Goal: Obtain resource: Download file/media

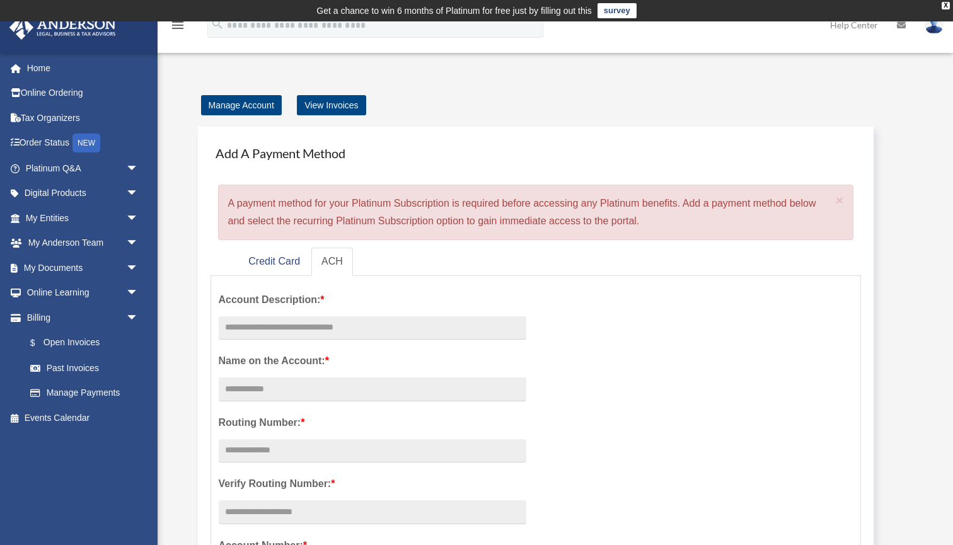
click at [934, 29] on img at bounding box center [933, 25] width 19 height 18
click at [848, 23] on link "Help Center" at bounding box center [853, 25] width 67 height 50
click at [858, 23] on link "Help Center" at bounding box center [853, 25] width 67 height 50
click at [946, 4] on div "X" at bounding box center [945, 6] width 8 height 8
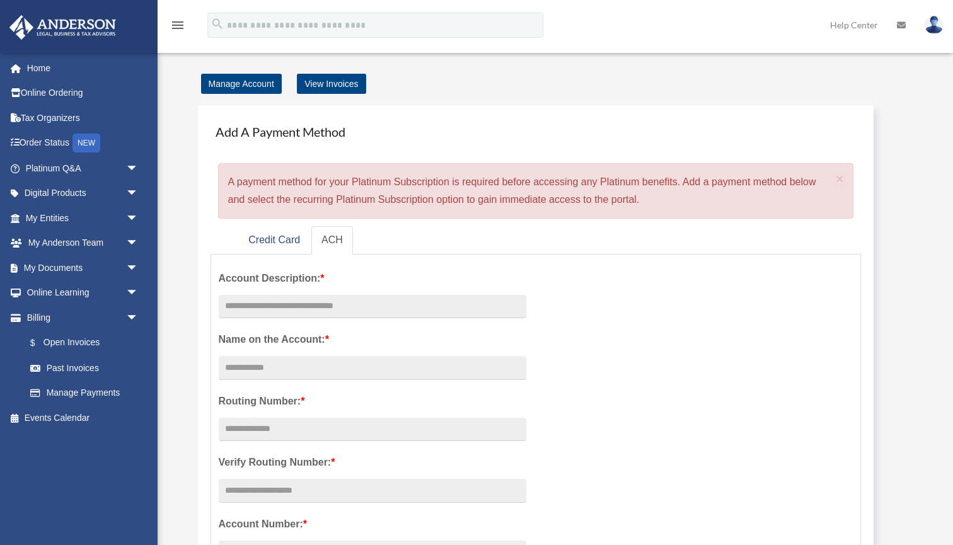
click at [851, 23] on link "Help Center" at bounding box center [853, 25] width 67 height 50
click at [48, 65] on link "Home" at bounding box center [83, 67] width 149 height 25
click at [285, 234] on link "Credit Card" at bounding box center [274, 240] width 72 height 28
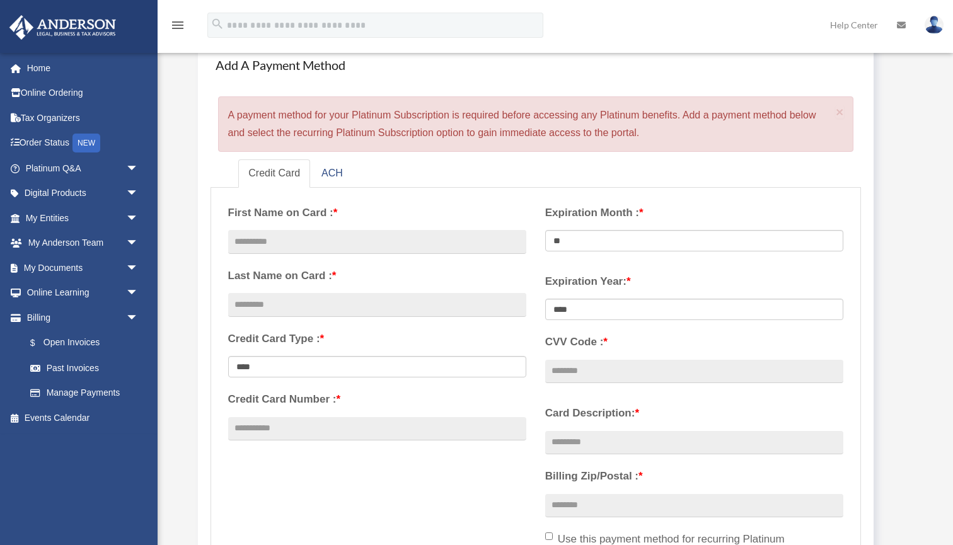
scroll to position [67, 0]
click at [337, 175] on link "ACH" at bounding box center [332, 173] width 42 height 28
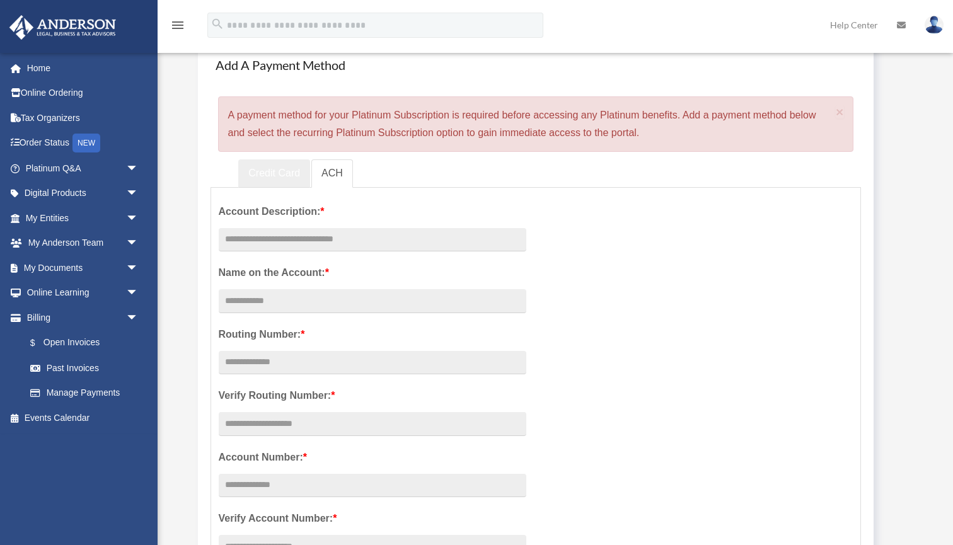
click at [267, 169] on link "Credit Card" at bounding box center [274, 173] width 72 height 28
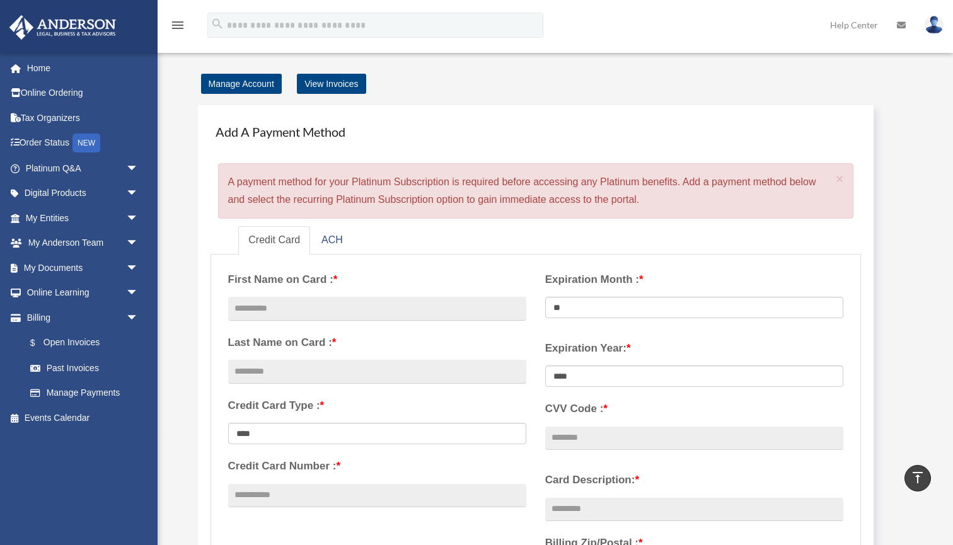
scroll to position [0, 0]
click at [328, 86] on link "View Invoices" at bounding box center [331, 84] width 69 height 20
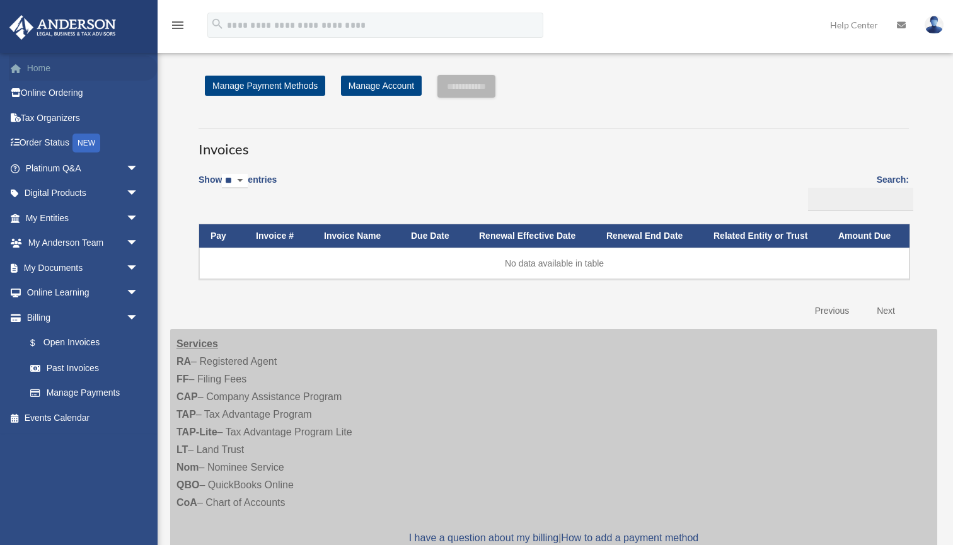
click at [30, 74] on link "Home" at bounding box center [83, 67] width 149 height 25
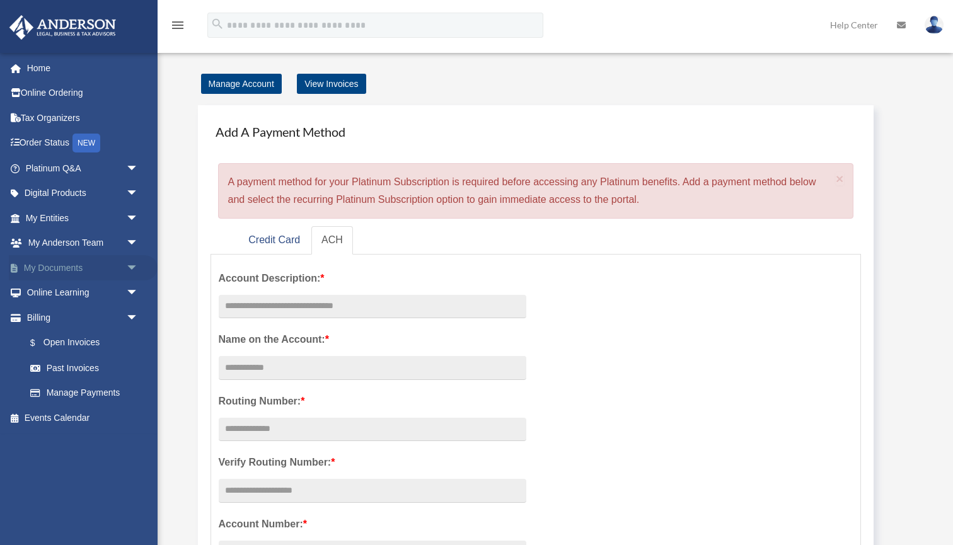
click at [70, 267] on link "My Documents arrow_drop_down" at bounding box center [83, 267] width 149 height 25
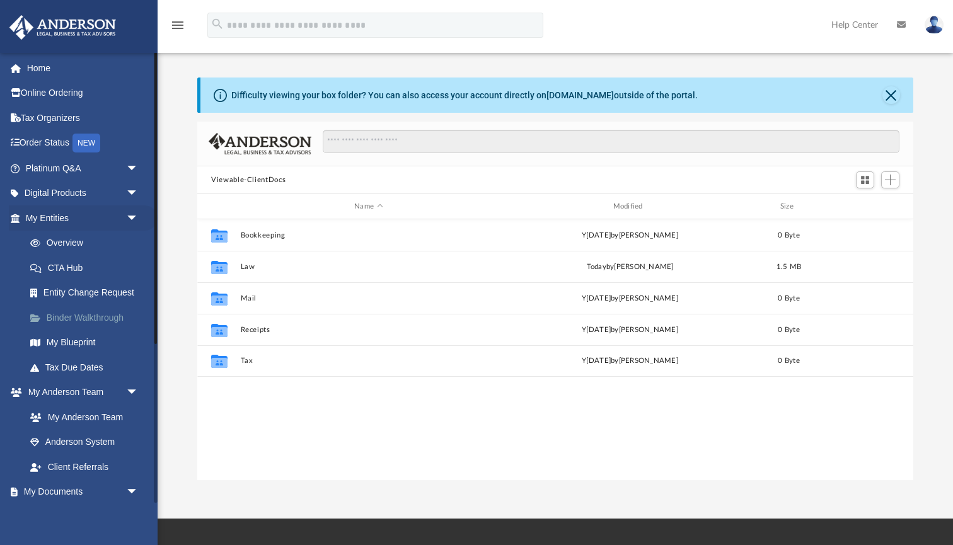
scroll to position [287, 716]
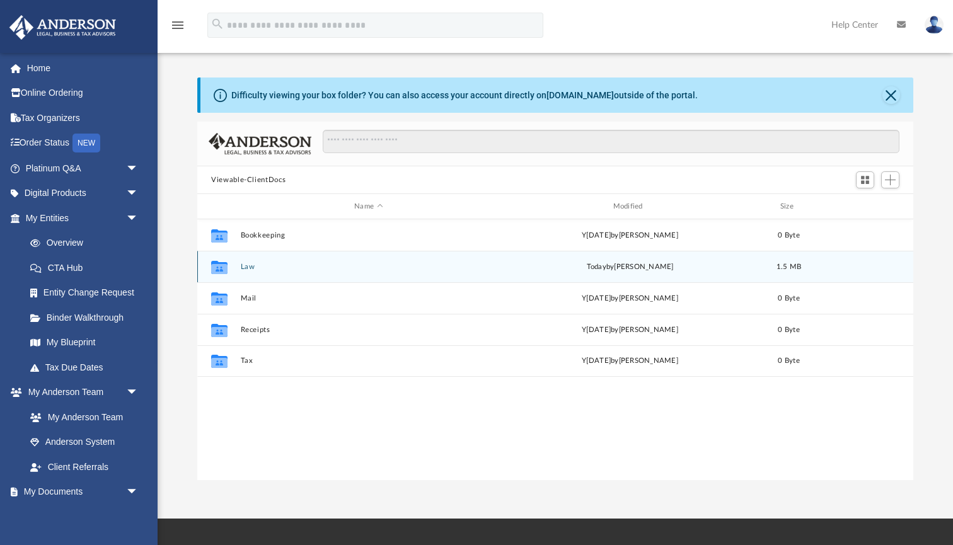
click at [253, 265] on button "Law" at bounding box center [369, 267] width 256 height 8
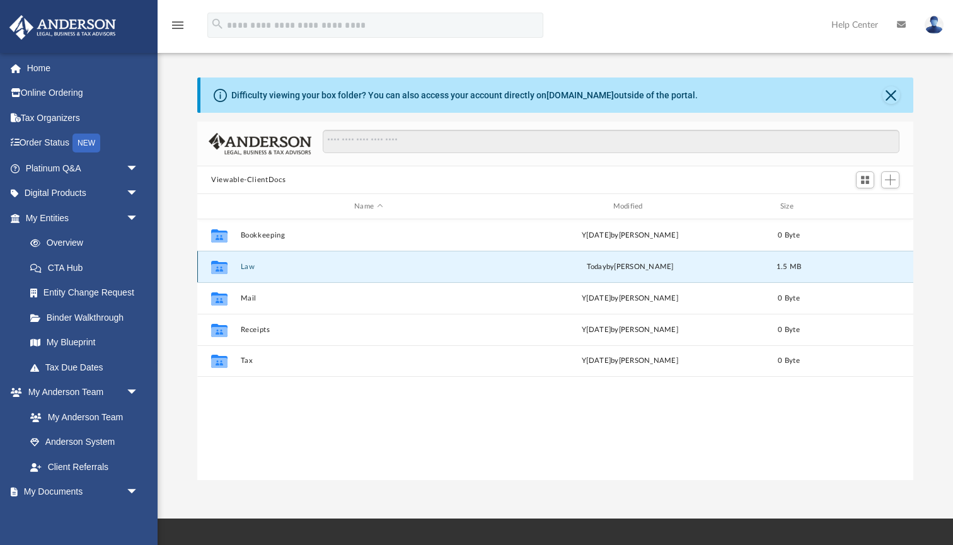
click at [253, 265] on button "Law" at bounding box center [369, 267] width 256 height 8
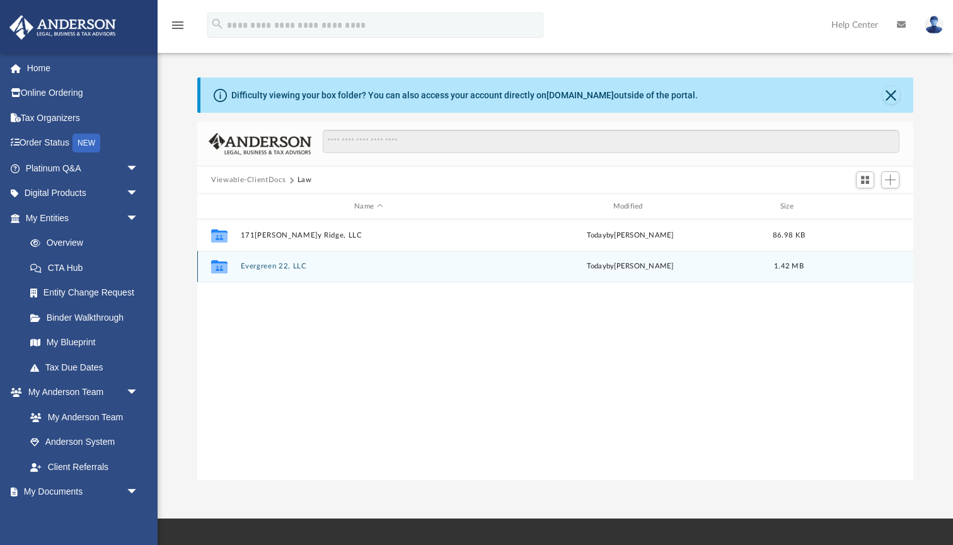
click at [269, 267] on button "Evergreen 22, LLC" at bounding box center [369, 266] width 256 height 8
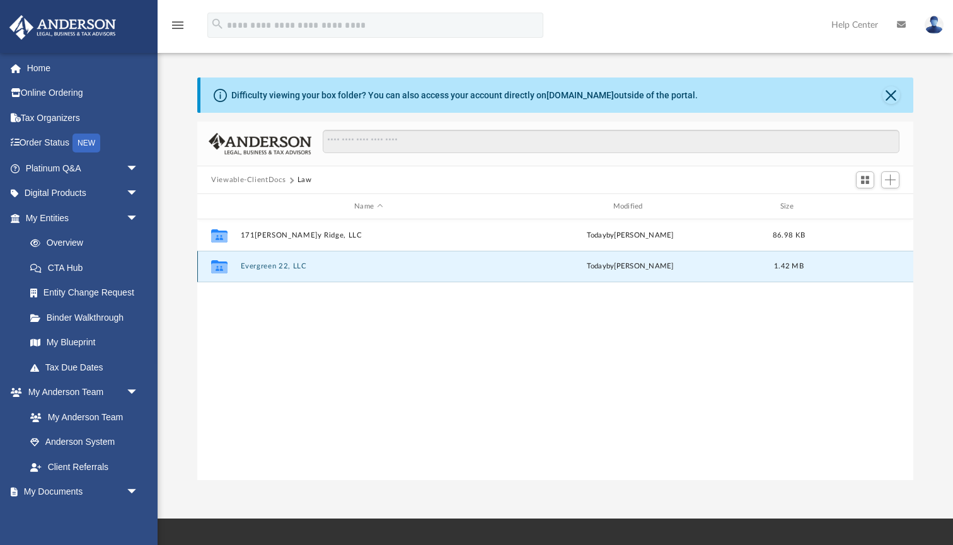
click at [269, 267] on button "Evergreen 22, LLC" at bounding box center [369, 266] width 256 height 8
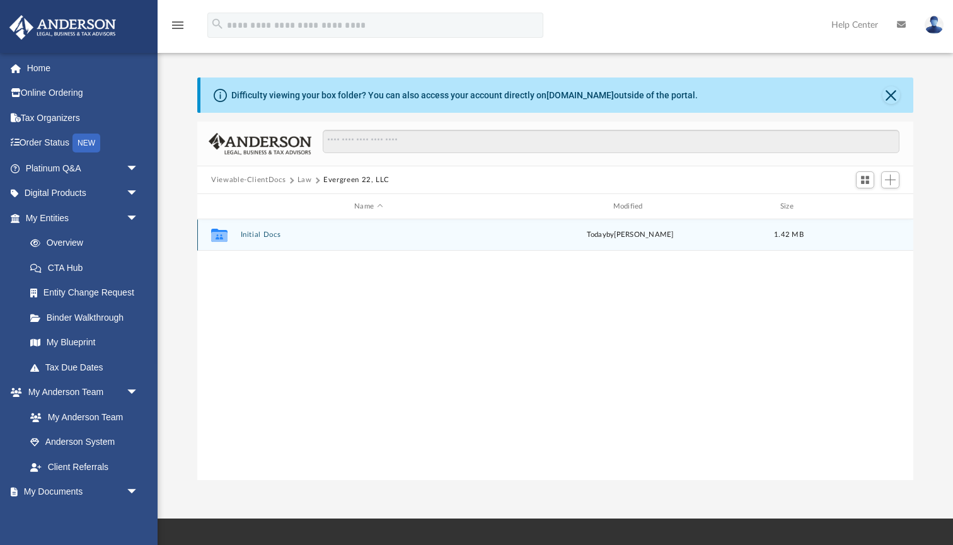
click at [274, 237] on button "Initial Docs" at bounding box center [369, 235] width 256 height 8
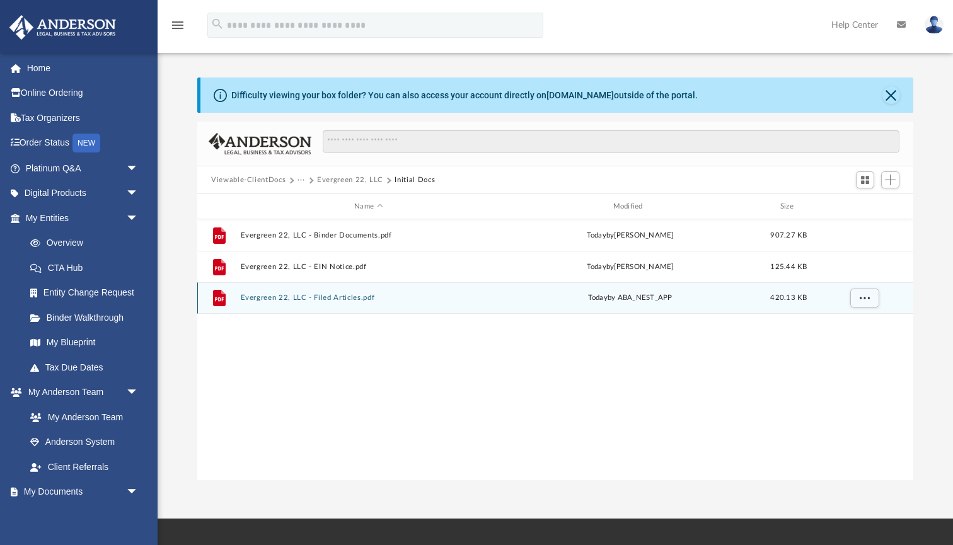
click at [332, 297] on button "Evergreen 22, LLC - Filed Articles.pdf" at bounding box center [369, 298] width 256 height 8
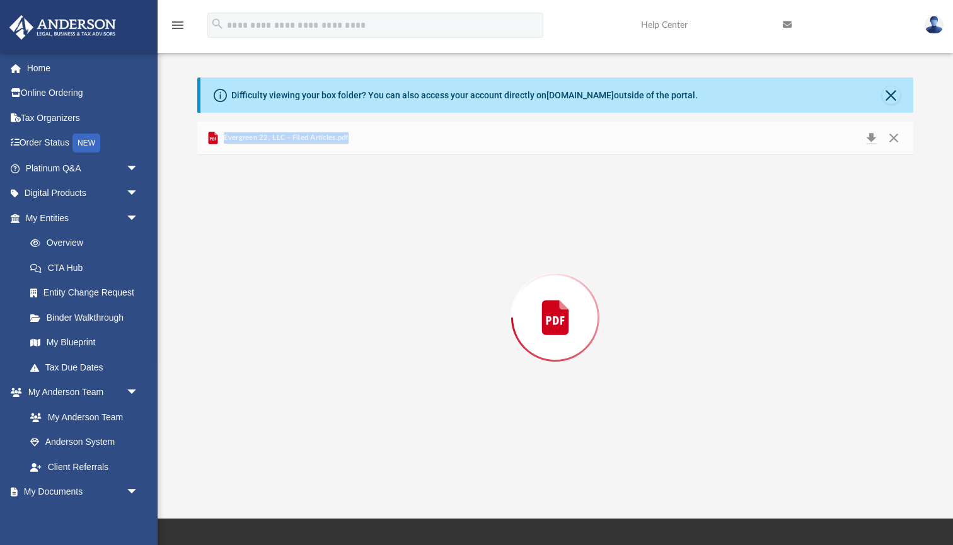
click at [332, 297] on div "Preview" at bounding box center [555, 317] width 716 height 325
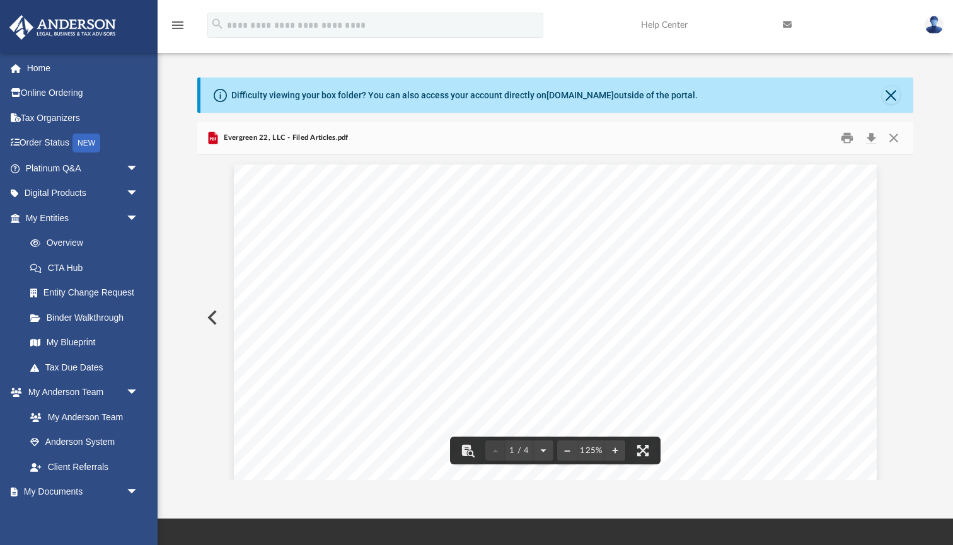
click at [210, 313] on button "Preview" at bounding box center [211, 317] width 28 height 35
click at [895, 135] on button "Close" at bounding box center [893, 139] width 23 height 20
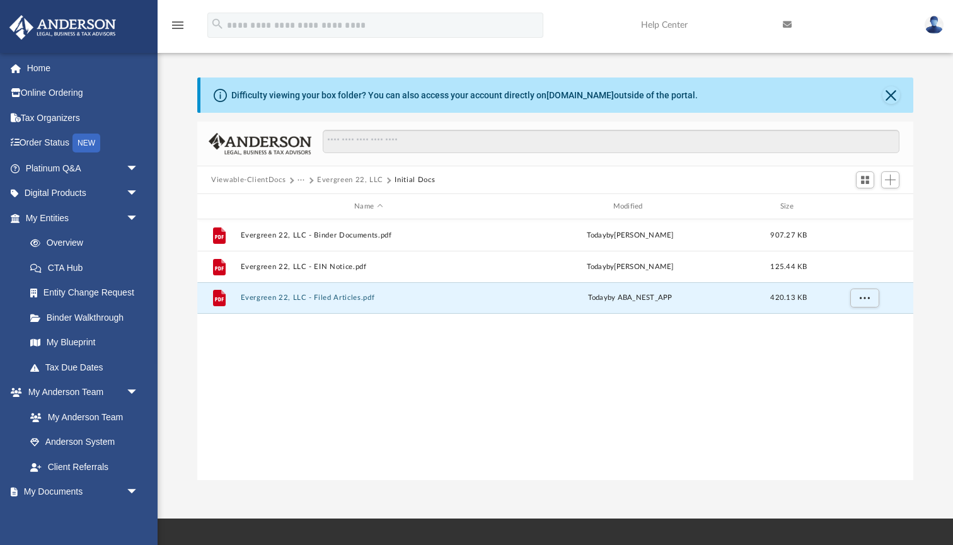
click at [238, 180] on button "Viewable-ClientDocs" at bounding box center [248, 180] width 74 height 11
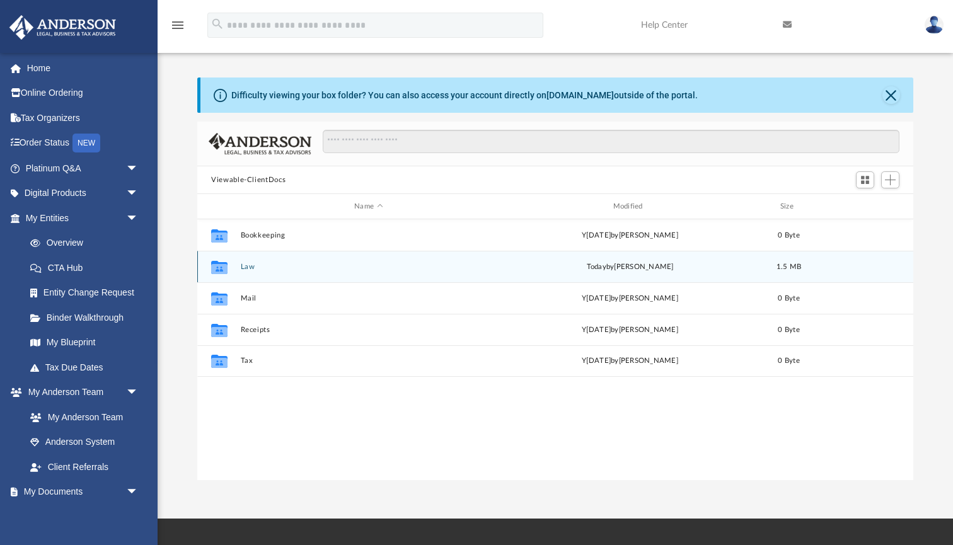
click at [251, 273] on div "Collaborated Folder Law t[DATE] by[PERSON_NAME] 1.5 MB" at bounding box center [555, 267] width 716 height 32
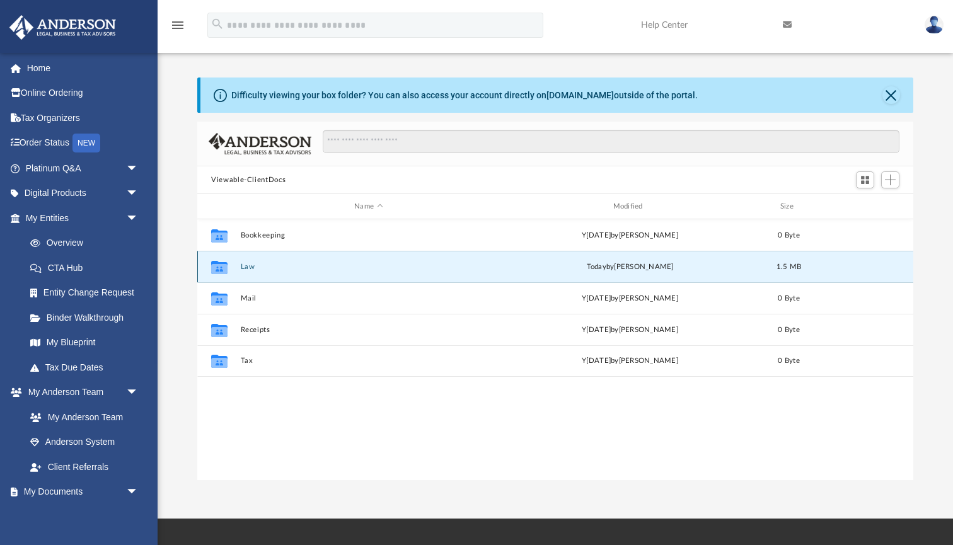
click at [251, 273] on div "Collaborated Folder Law t[DATE] by[PERSON_NAME] 1.5 MB" at bounding box center [555, 267] width 716 height 32
click at [256, 265] on button "Law" at bounding box center [369, 267] width 256 height 8
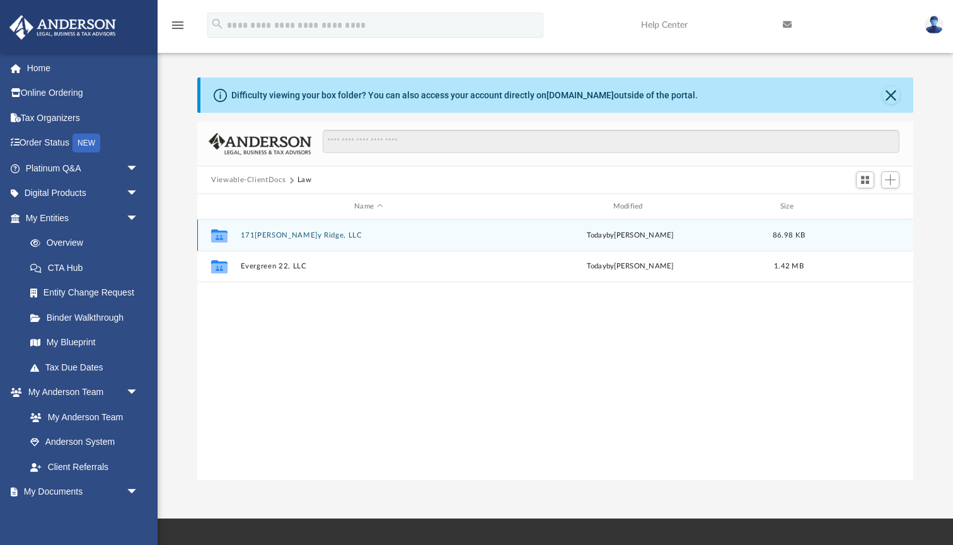
click at [281, 229] on div "Collaborated Folder 171[PERSON_NAME]y Ridge, LLC t[DATE] by[PERSON_NAME]e 86.98…" at bounding box center [555, 235] width 716 height 32
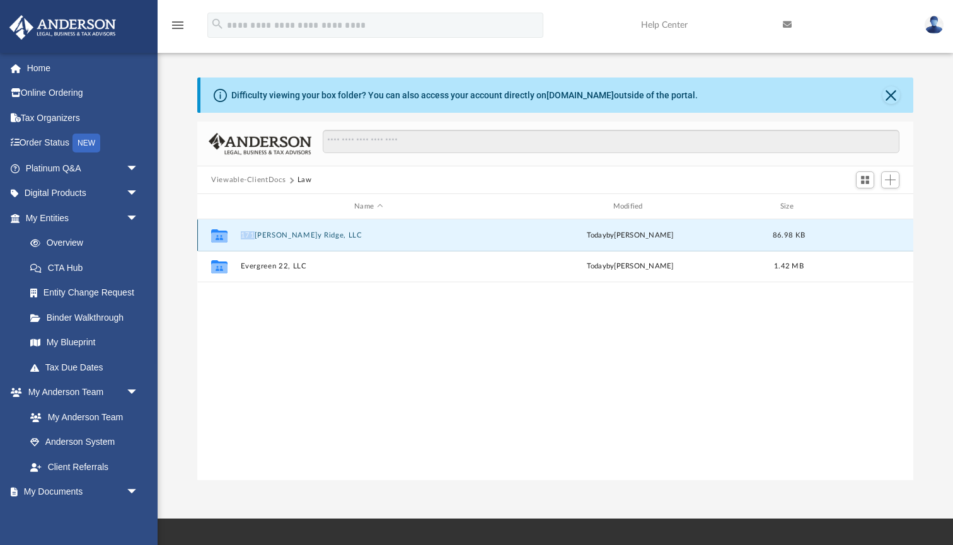
click at [281, 229] on div "Collaborated Folder 171[PERSON_NAME]y Ridge, LLC t[DATE] by[PERSON_NAME]e 86.98…" at bounding box center [555, 235] width 716 height 32
click at [294, 239] on button "171[PERSON_NAME]y Ridge, LLC" at bounding box center [369, 235] width 256 height 8
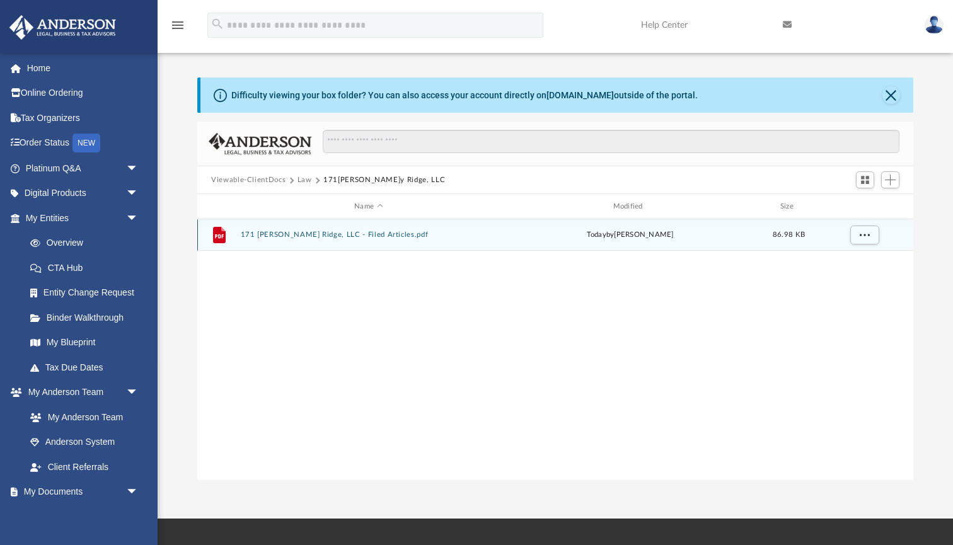
click at [331, 235] on button "171 [PERSON_NAME] Ridge, LLC - Filed Articles.pdf" at bounding box center [369, 235] width 256 height 8
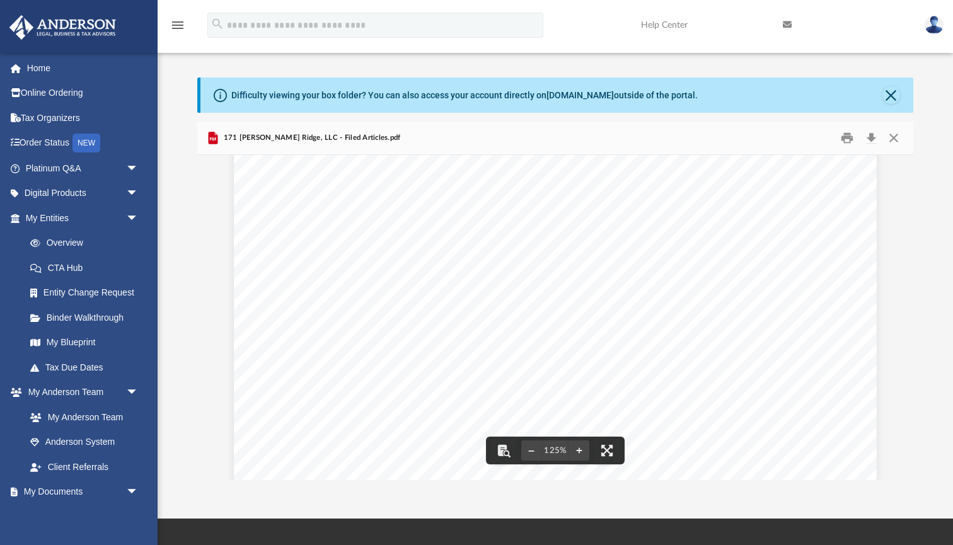
scroll to position [481, 0]
click at [896, 135] on button "Close" at bounding box center [893, 139] width 23 height 20
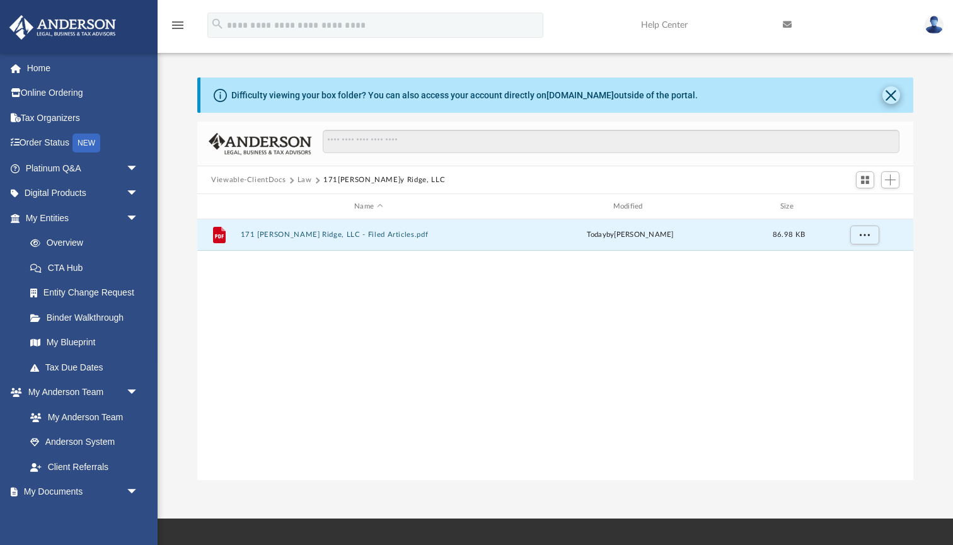
click at [895, 92] on button "Close" at bounding box center [891, 95] width 18 height 18
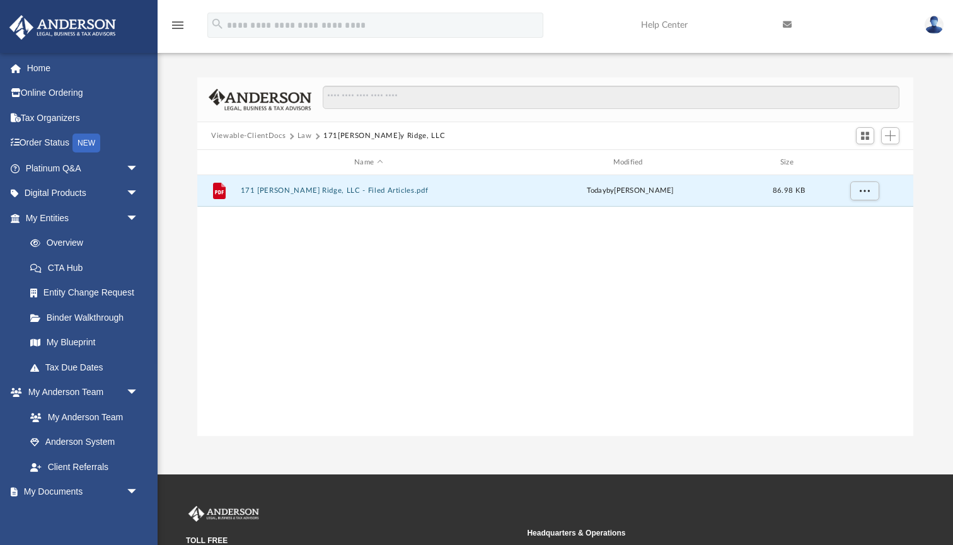
click at [938, 18] on img at bounding box center [933, 25] width 19 height 18
click at [926, 23] on img at bounding box center [933, 25] width 19 height 18
click at [931, 25] on img at bounding box center [933, 25] width 19 height 18
click at [668, 26] on link "Help Center" at bounding box center [702, 25] width 142 height 50
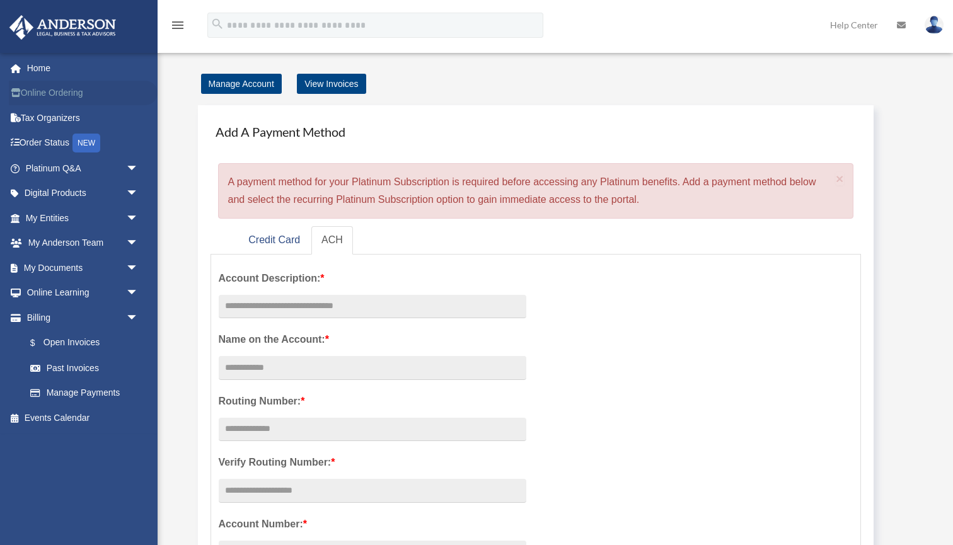
click at [50, 96] on link "Online Ordering" at bounding box center [83, 93] width 149 height 25
